Goal: Navigation & Orientation: Find specific page/section

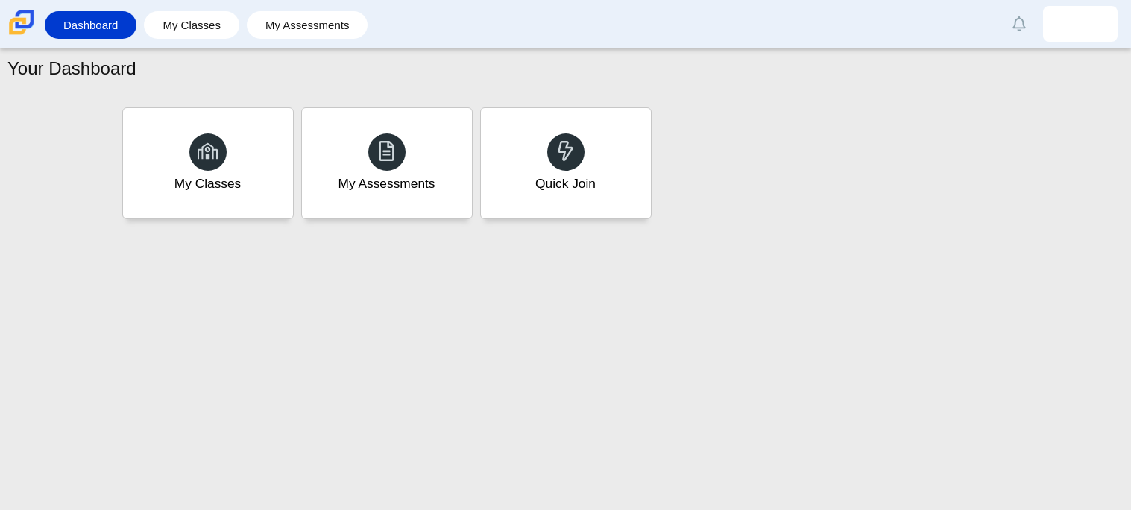
click at [399, 314] on div "Your Dashboard My Classes My Assessments Quick Join" at bounding box center [565, 278] width 1131 height 461
click at [227, 176] on div "My Classes" at bounding box center [207, 183] width 69 height 19
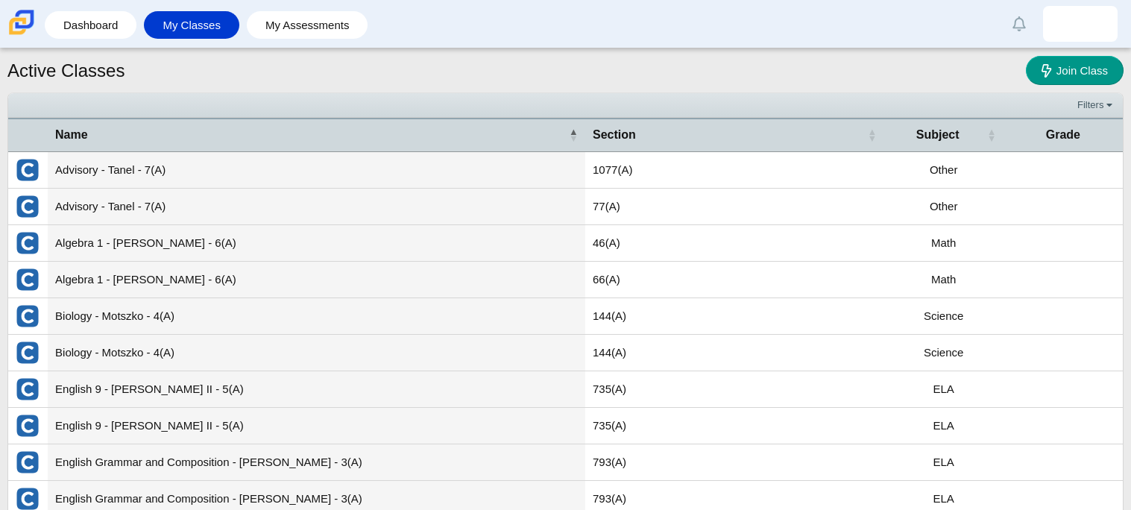
click at [30, 246] on img "External class connected through Clever" at bounding box center [28, 243] width 24 height 24
click at [455, 241] on td "Algebra 1 - Diaz - 6(A)" at bounding box center [316, 243] width 537 height 37
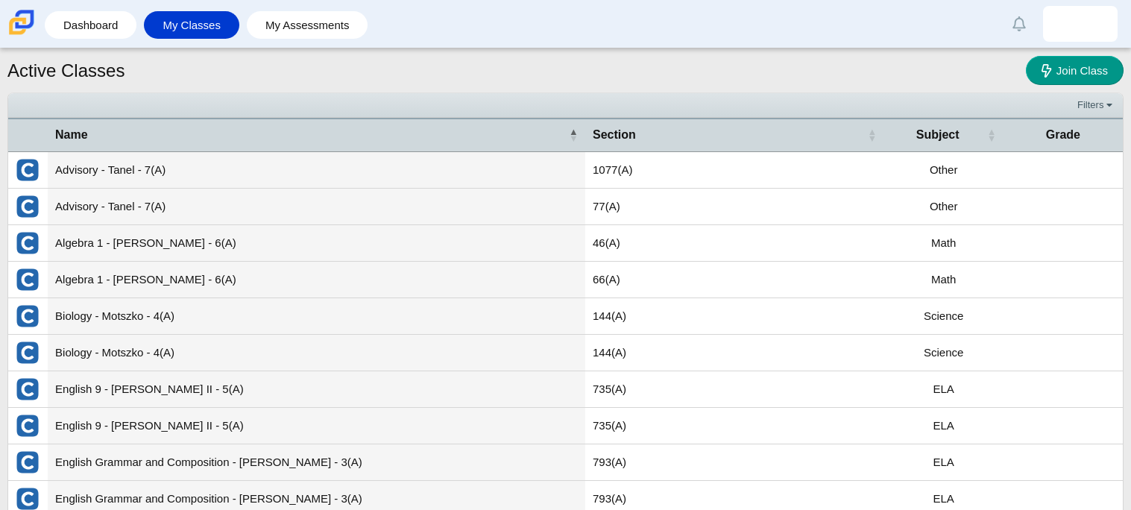
click at [455, 241] on td "Algebra 1 - Diaz - 6(A)" at bounding box center [316, 243] width 537 height 37
click at [89, 239] on td "Algebra 1 - Diaz - 6(A)" at bounding box center [316, 243] width 537 height 37
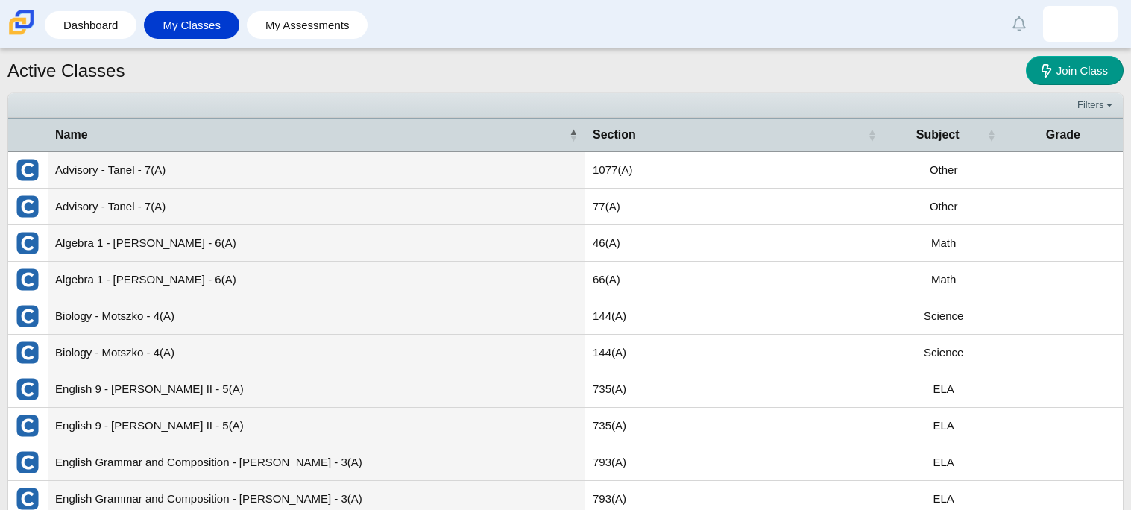
click at [89, 239] on td "Algebra 1 - Diaz - 6(A)" at bounding box center [316, 243] width 537 height 37
click at [87, 239] on td "Algebra 1 - [PERSON_NAME] - 6(A)" at bounding box center [316, 243] width 537 height 37
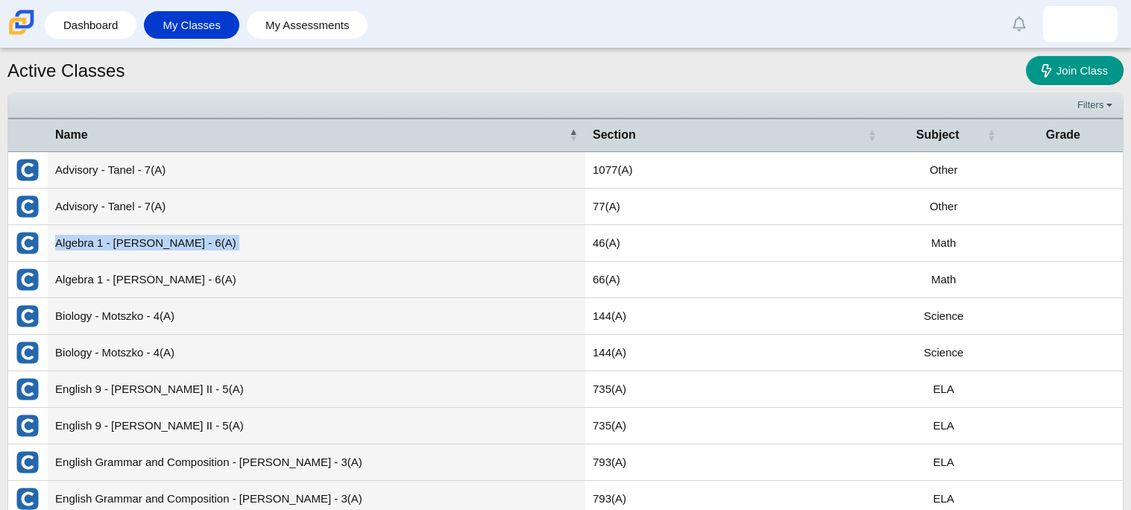
click at [87, 239] on td "Algebra 1 - [PERSON_NAME] - 6(A)" at bounding box center [316, 243] width 537 height 37
click at [28, 241] on img "External class connected through Clever" at bounding box center [28, 243] width 24 height 24
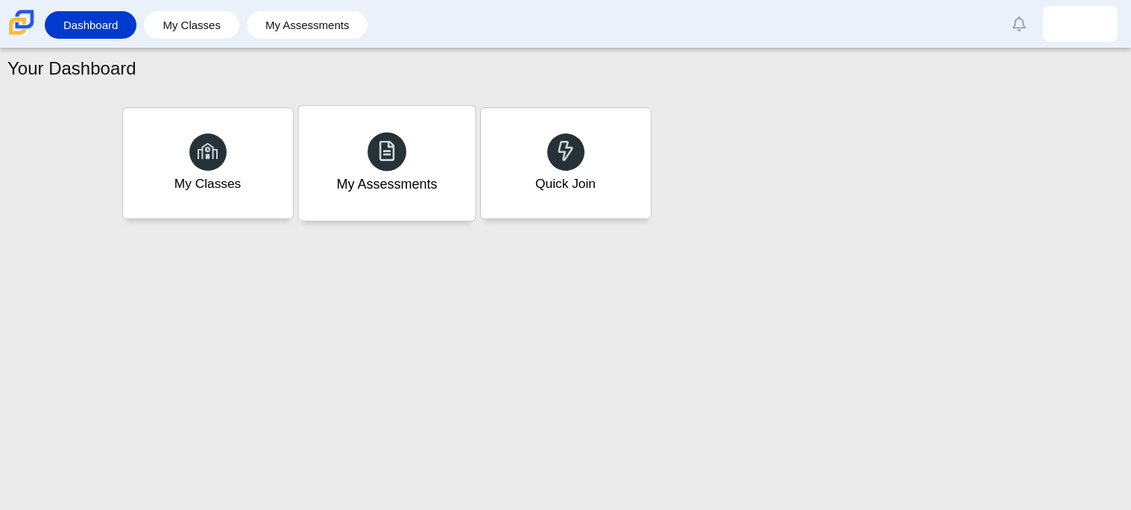
click at [338, 183] on div "My Assessments" at bounding box center [386, 183] width 101 height 19
click at [549, 183] on div "Quick Join" at bounding box center [565, 183] width 63 height 19
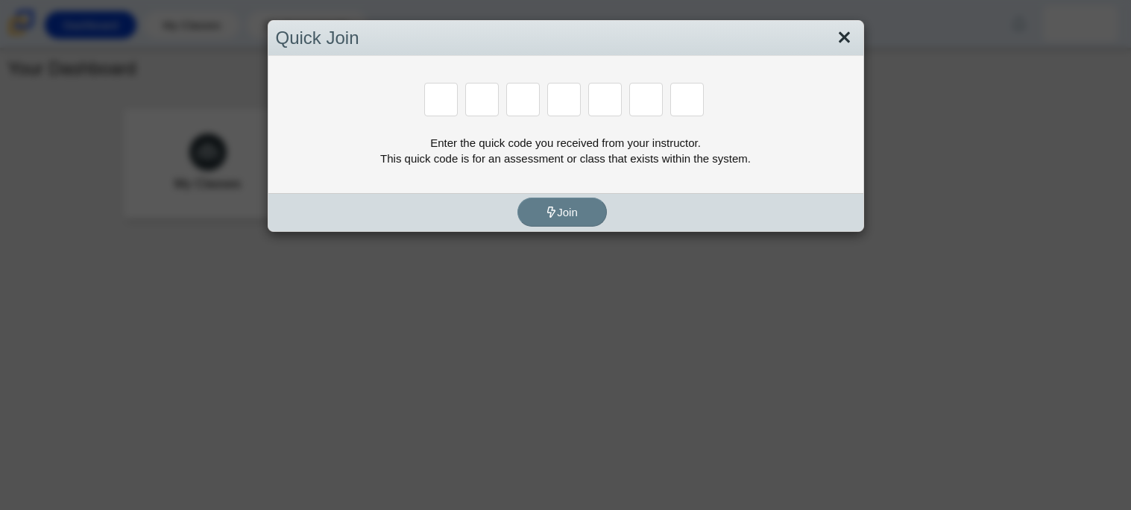
click at [845, 40] on link "Close" at bounding box center [844, 37] width 23 height 25
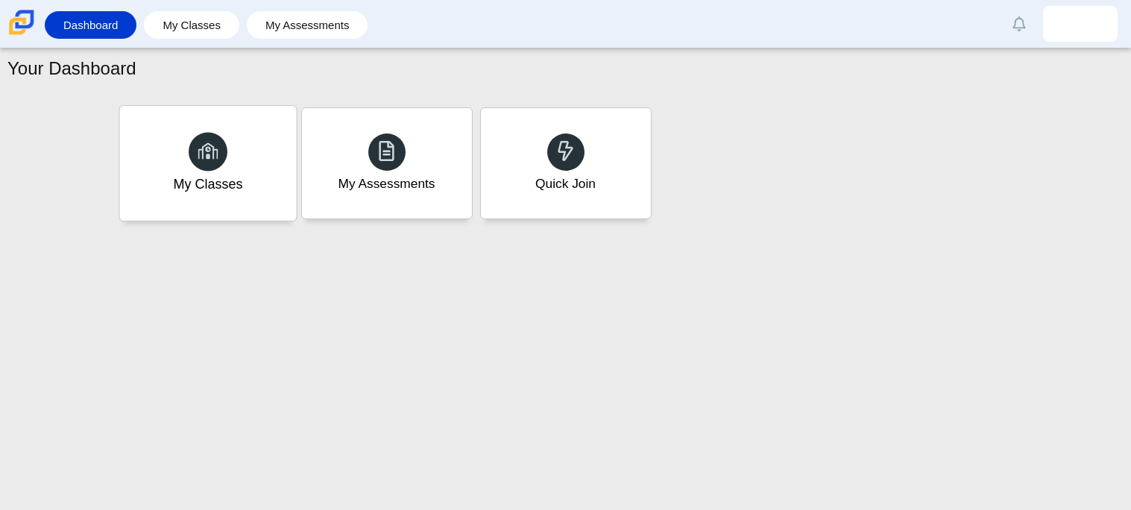
click at [257, 136] on div "My Classes" at bounding box center [207, 163] width 177 height 115
click at [366, 146] on div "My Assessments" at bounding box center [386, 163] width 177 height 115
